Goal: Navigation & Orientation: Understand site structure

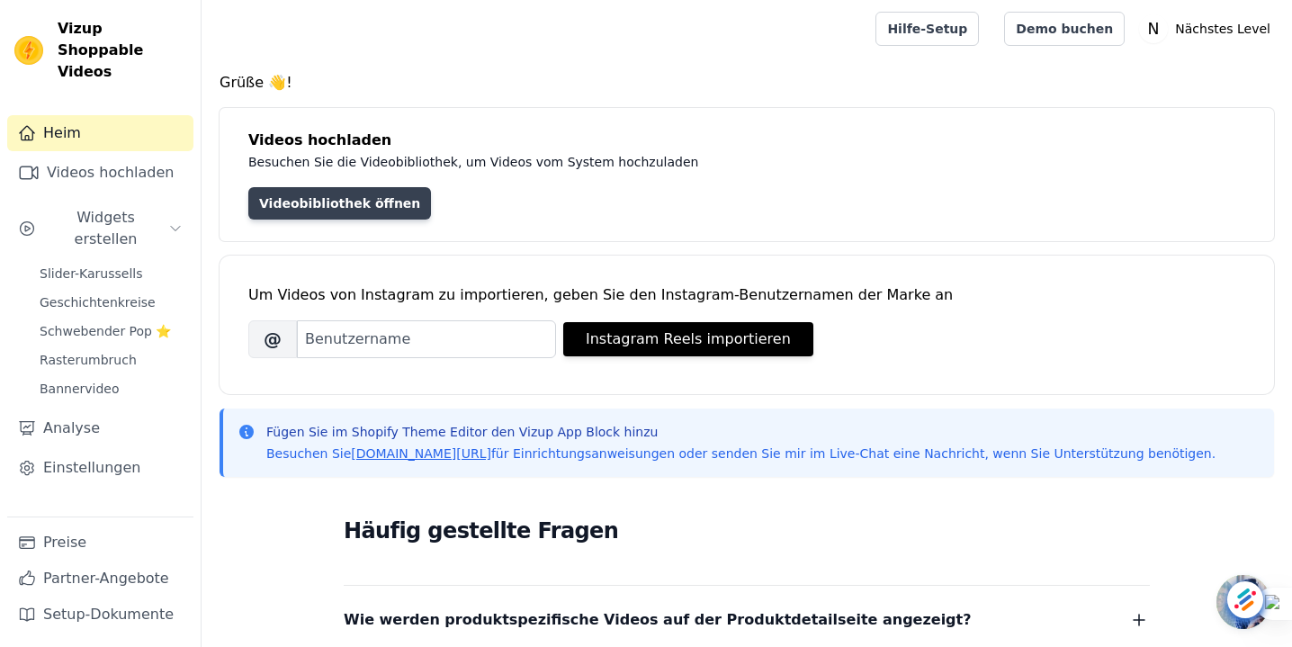
click at [316, 201] on font "Videobibliothek öffnen" at bounding box center [339, 203] width 161 height 14
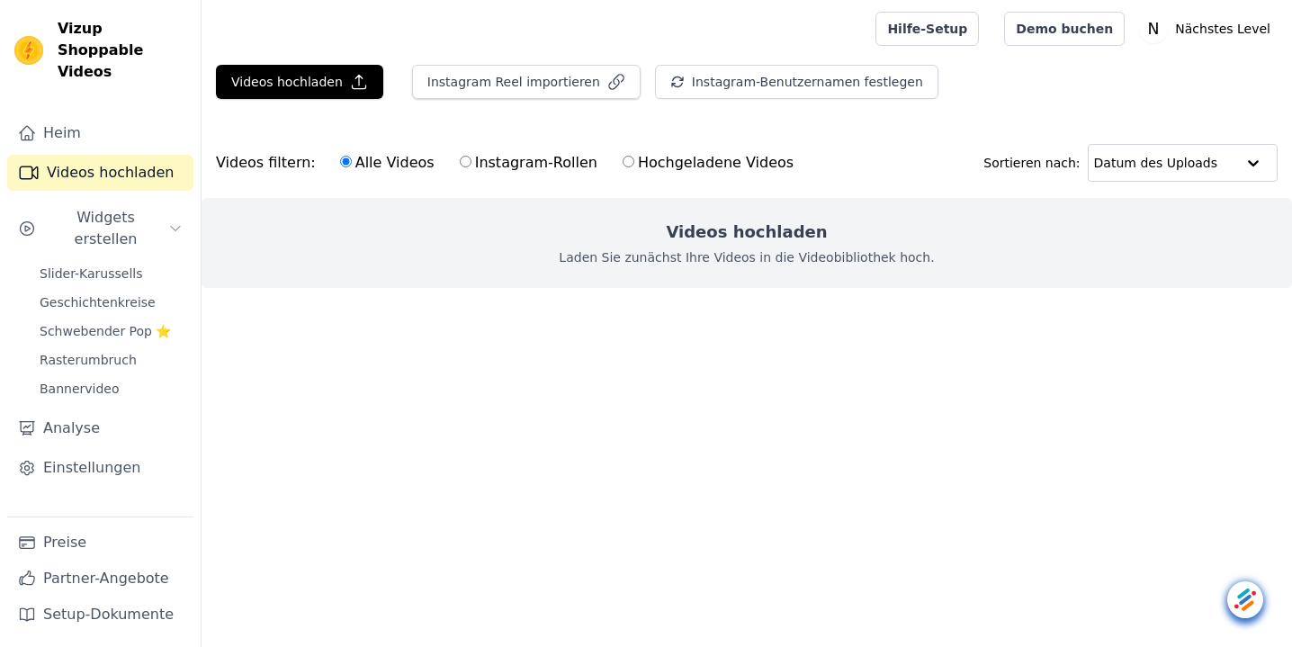
scroll to position [1847, 0]
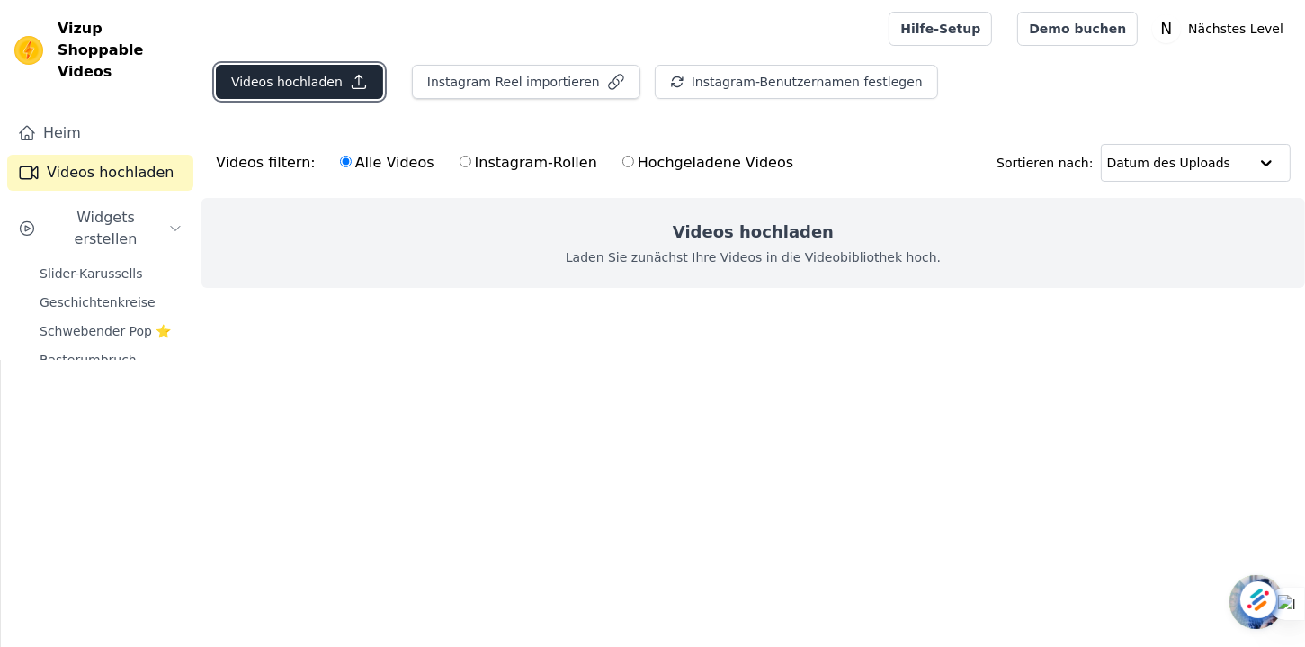
click at [323, 89] on font "Videos hochladen" at bounding box center [287, 82] width 112 height 14
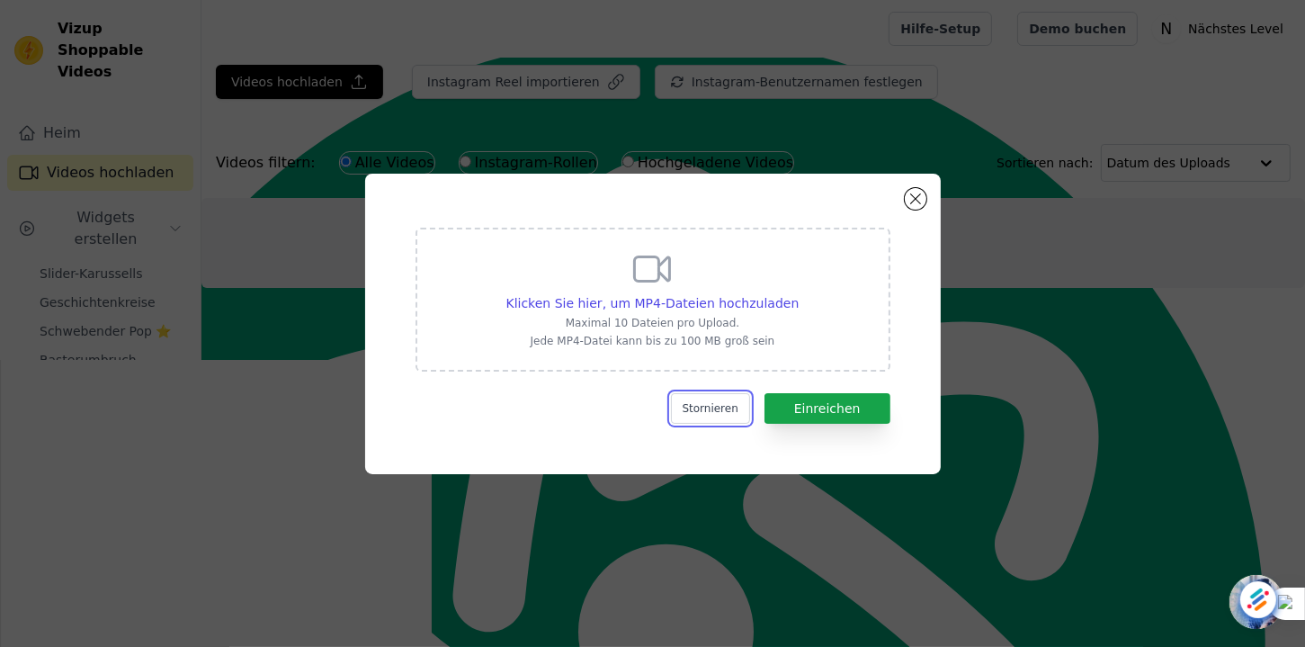
click at [739, 407] on font "Stornieren" at bounding box center [711, 408] width 56 height 13
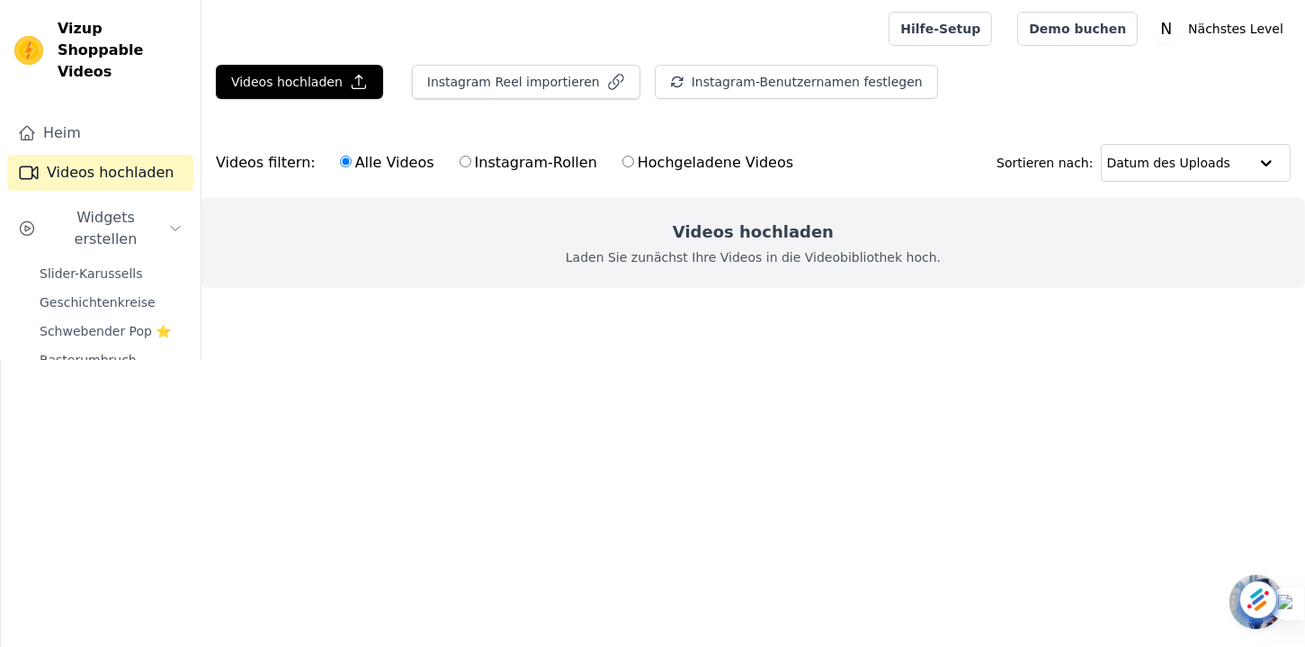
click at [58, 547] on font "Preise" at bounding box center [64, 541] width 43 height 17
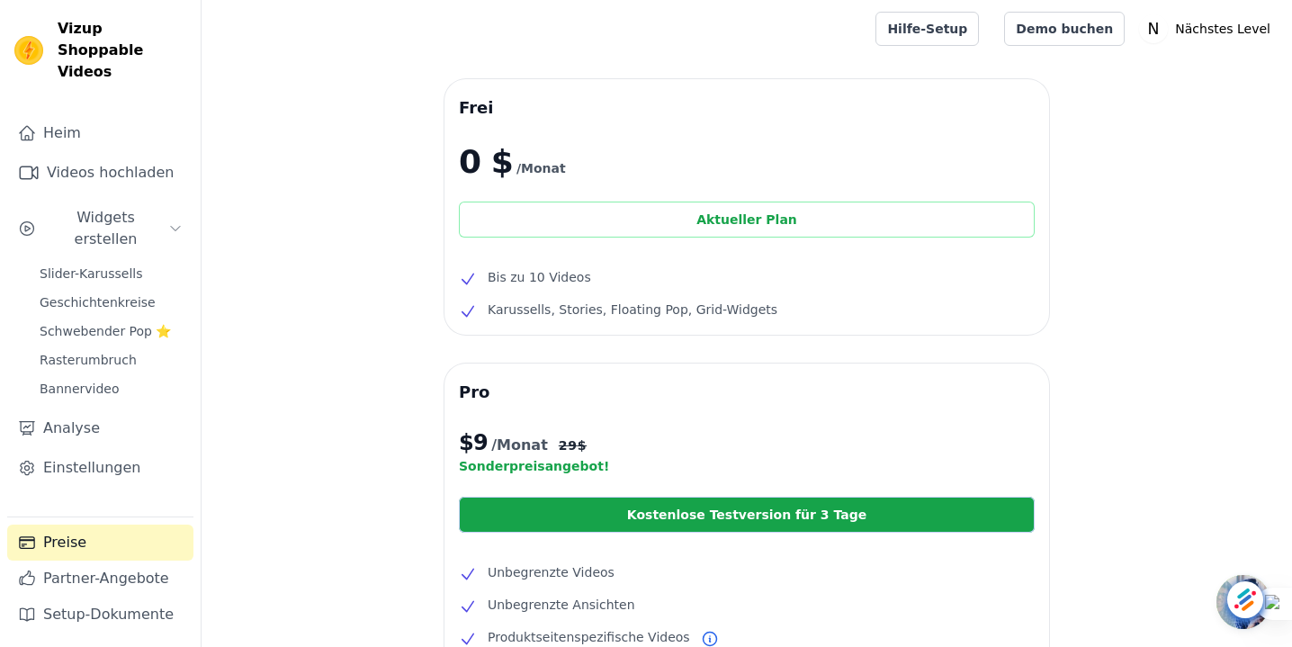
click at [763, 226] on font "Aktueller Plan" at bounding box center [746, 219] width 101 height 14
click at [79, 459] on font "Einstellungen" at bounding box center [91, 467] width 97 height 17
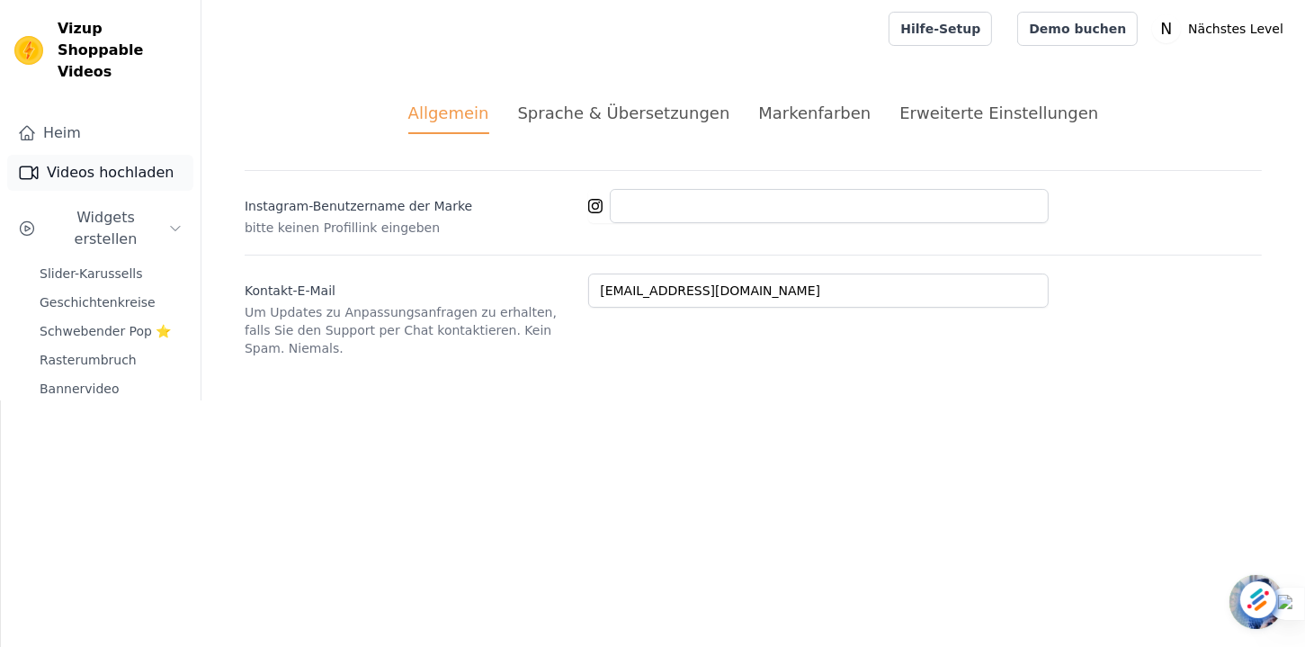
click at [109, 164] on font "Videos hochladen" at bounding box center [111, 172] width 128 height 17
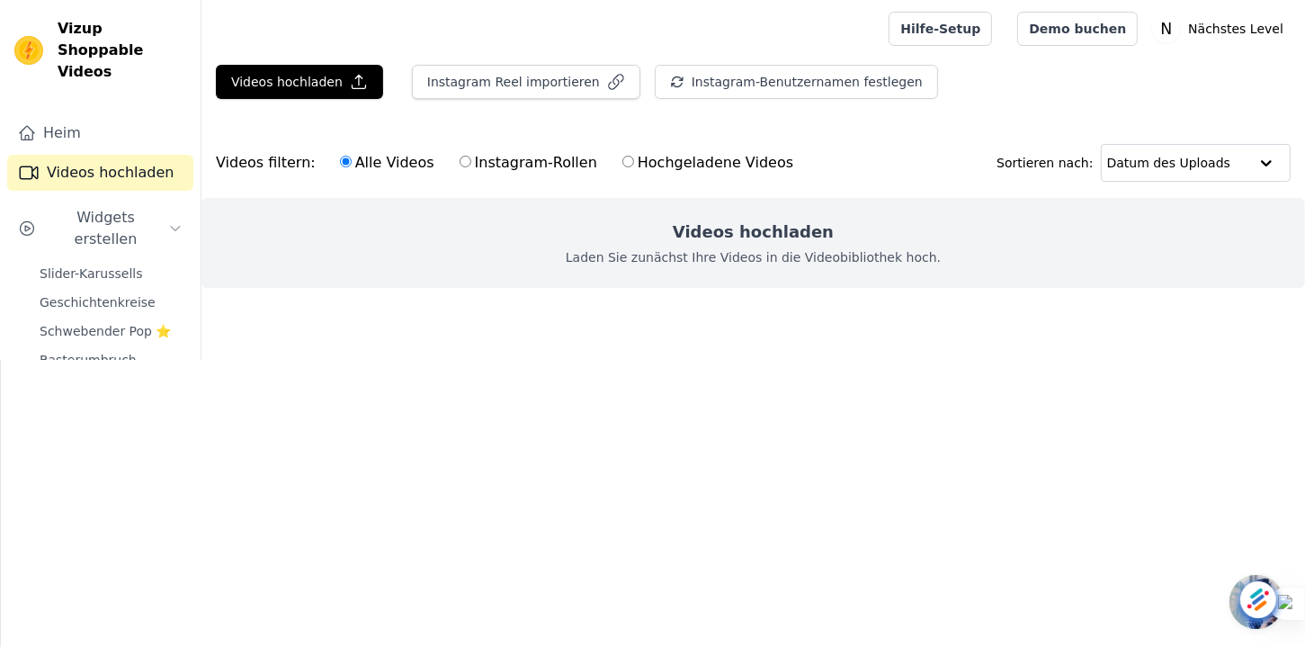
click at [98, 459] on font "Einstellungen" at bounding box center [91, 467] width 97 height 17
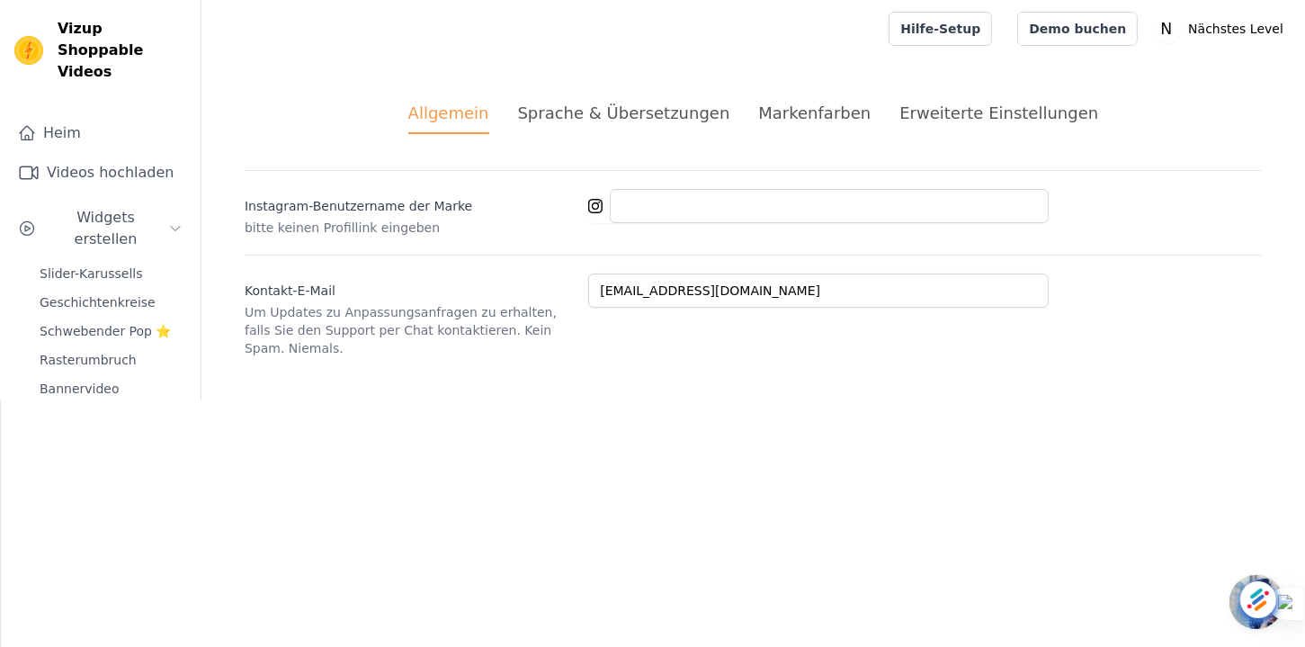
click at [677, 110] on font "Sprache & Übersetzungen" at bounding box center [624, 112] width 212 height 19
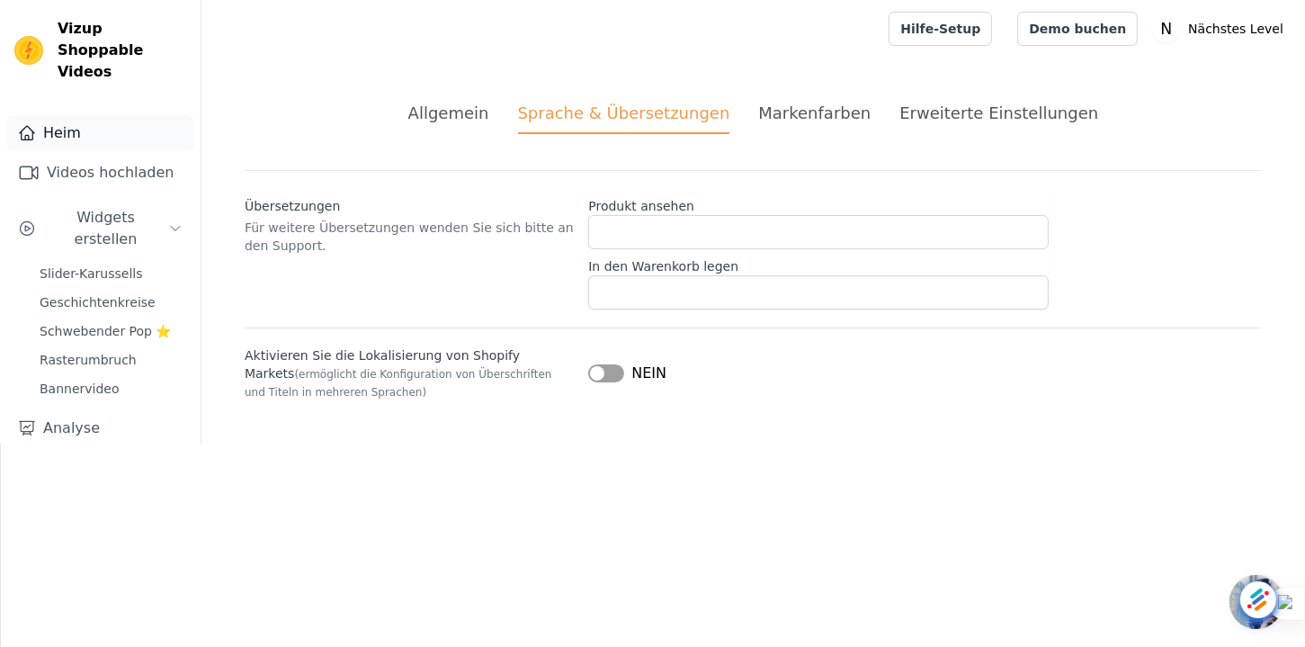
click at [49, 124] on font "Heim" at bounding box center [62, 132] width 38 height 17
